Goal: Task Accomplishment & Management: Complete application form

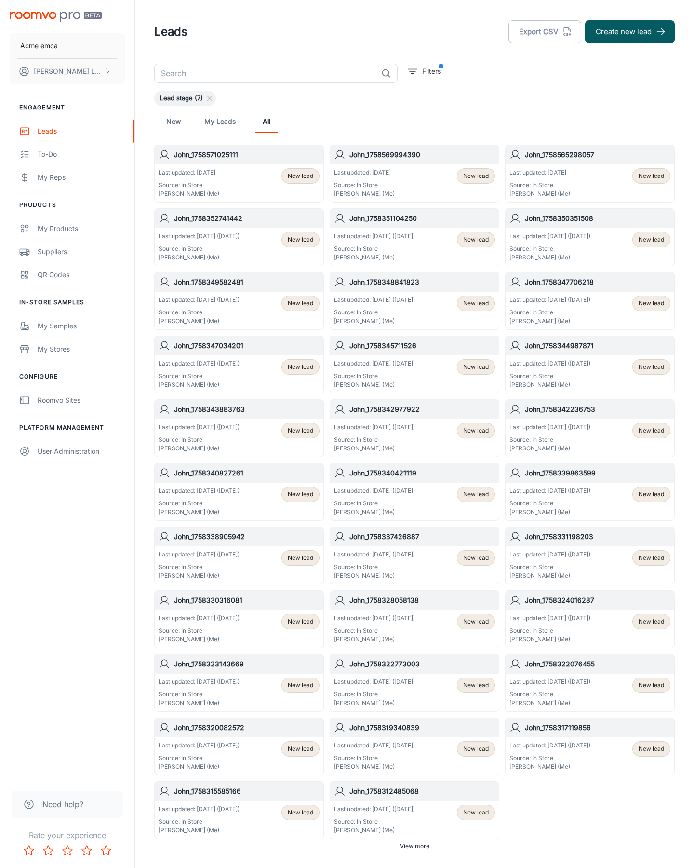
click at [630, 32] on button "Create new lead" at bounding box center [630, 31] width 90 height 23
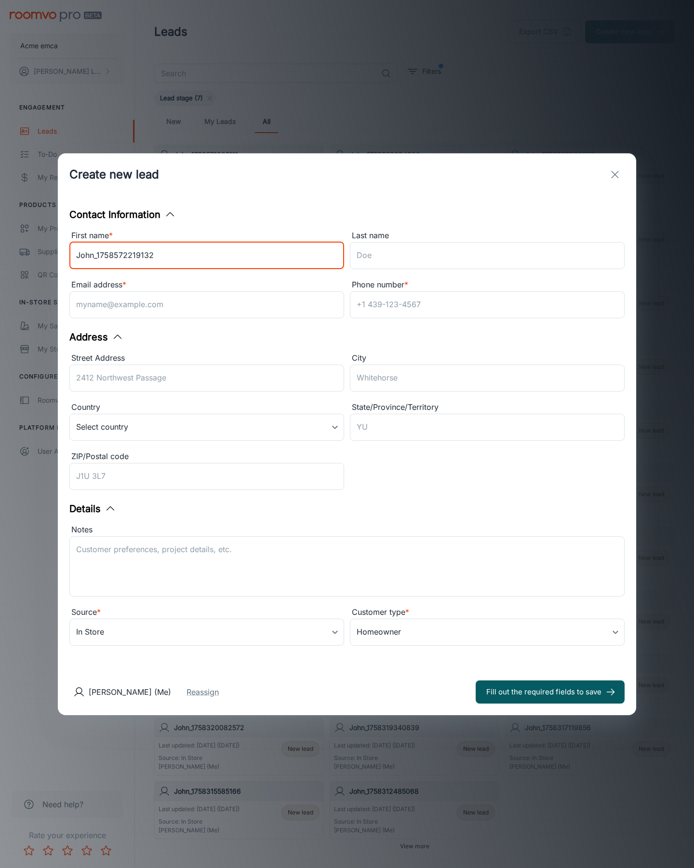
type input "John_1758572219132"
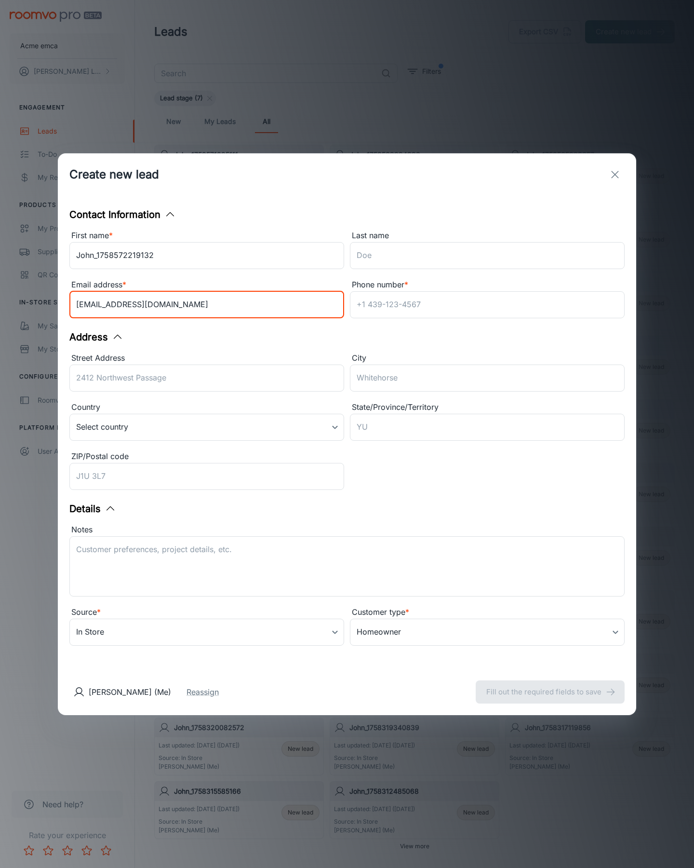
type input "[EMAIL_ADDRESS][DOMAIN_NAME]"
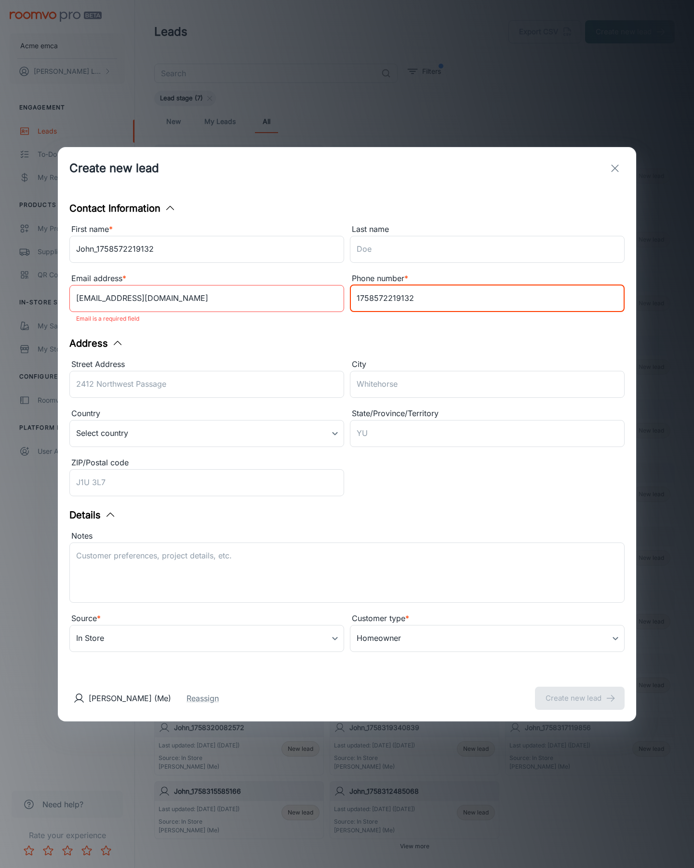
type input "1758572219132"
click at [580, 691] on button "Create new lead" at bounding box center [580, 698] width 90 height 23
